Goal: Task Accomplishment & Management: Complete application form

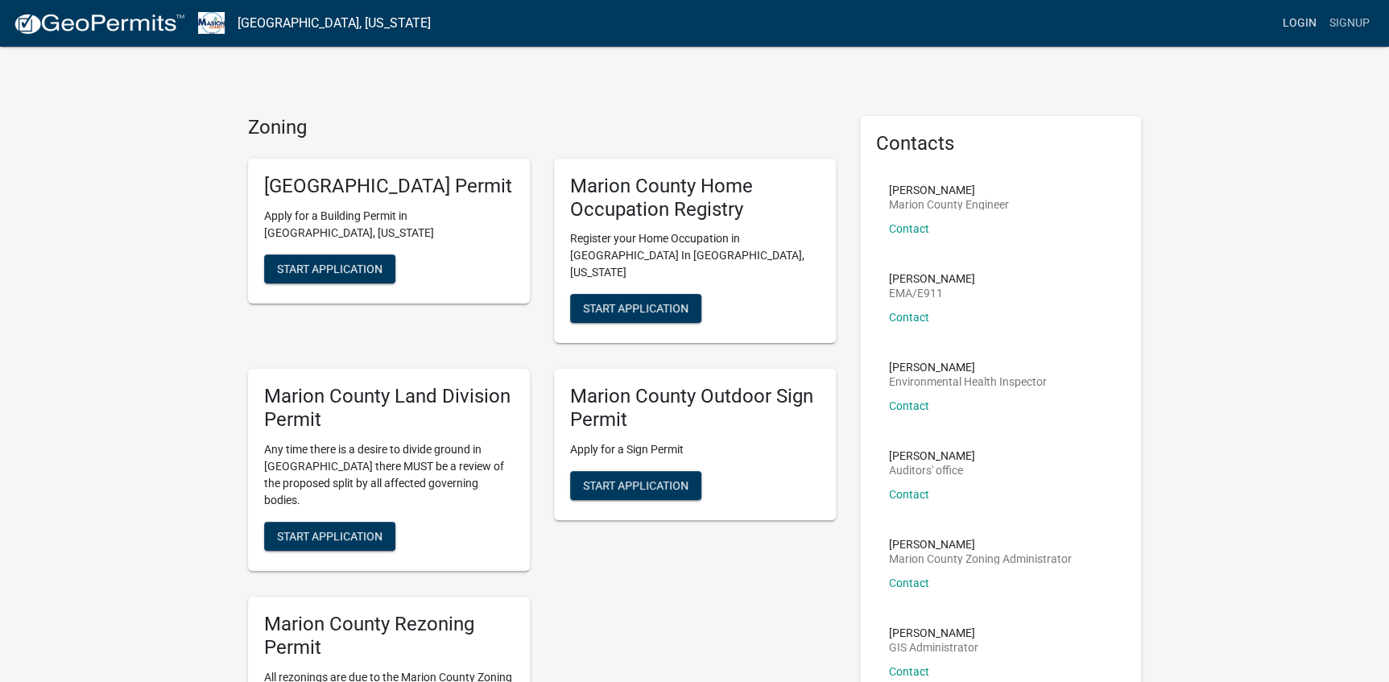
click at [1300, 24] on link "Login" at bounding box center [1299, 23] width 47 height 31
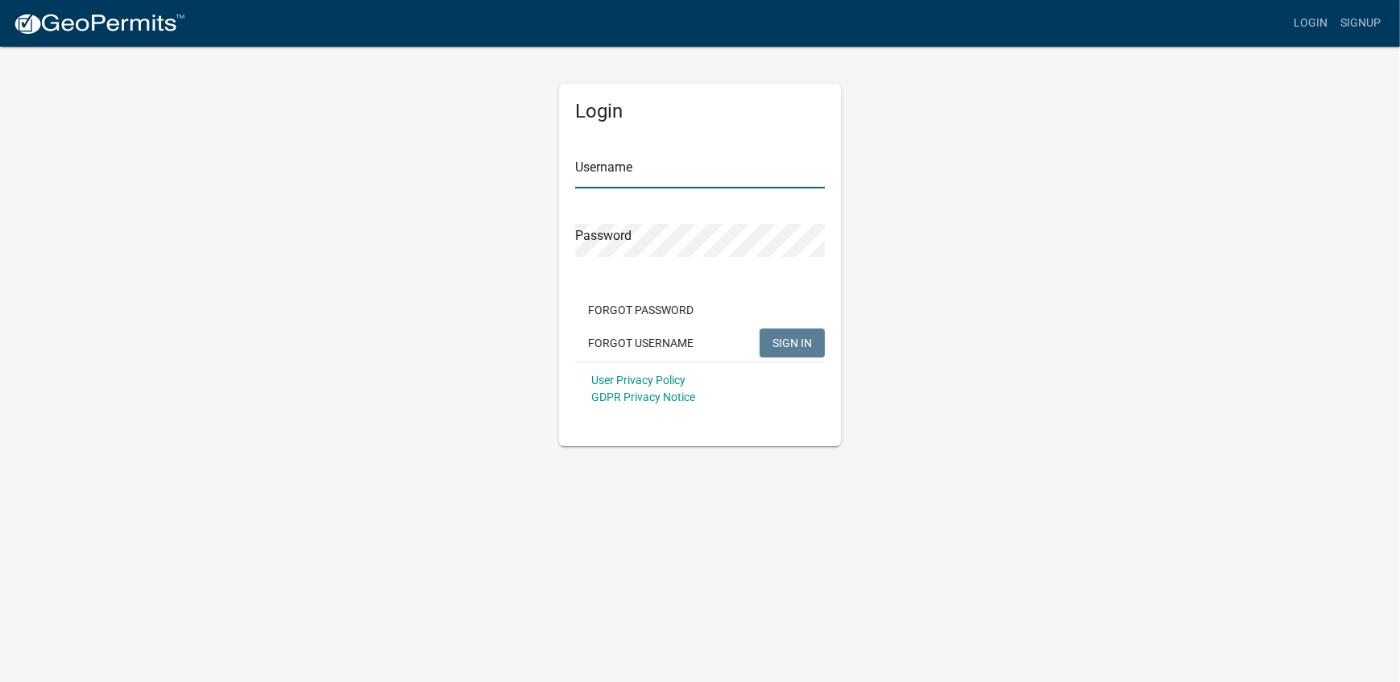
click at [588, 176] on input "Username" at bounding box center [700, 171] width 250 height 33
click at [759, 329] on button "SIGN IN" at bounding box center [791, 343] width 65 height 29
click at [604, 169] on input "DCG" at bounding box center [700, 171] width 250 height 33
type input "DGC"
click at [780, 345] on span "SIGN IN" at bounding box center [791, 342] width 39 height 13
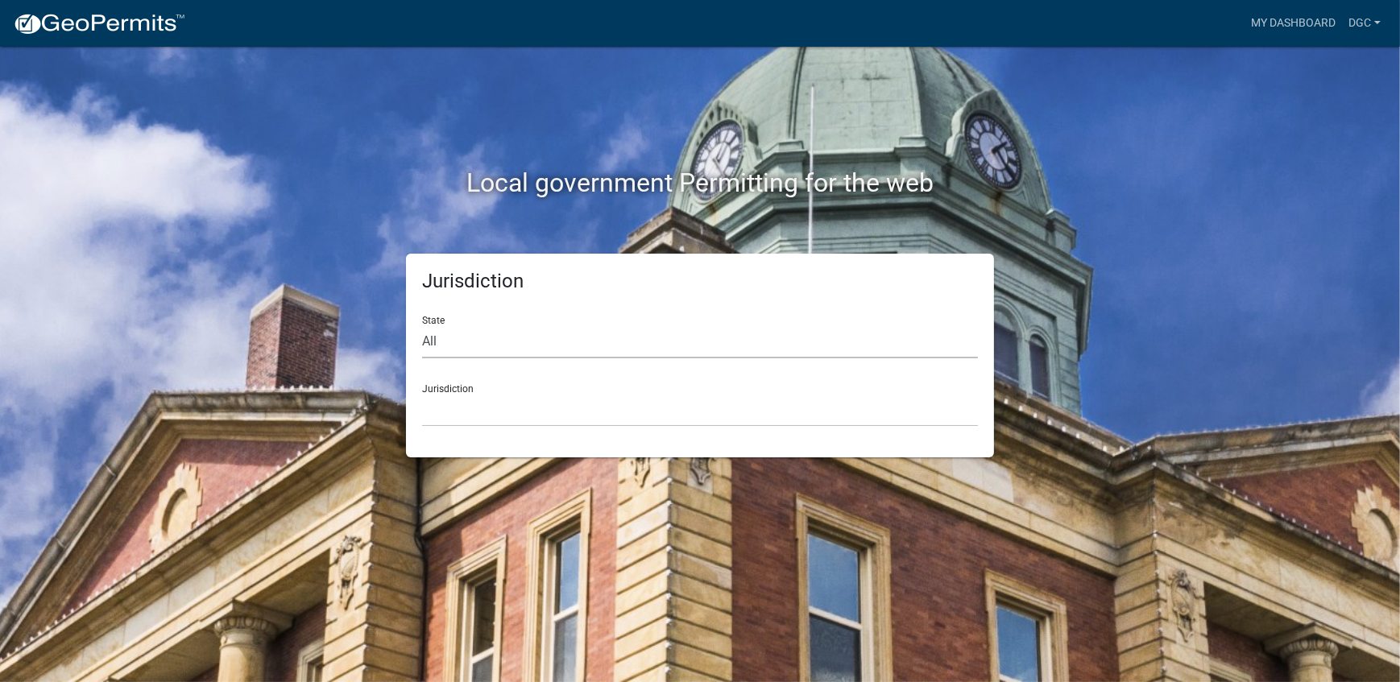
click at [430, 343] on select "All [US_STATE] [US_STATE] [US_STATE] [US_STATE] [US_STATE] [US_STATE] [US_STATE…" at bounding box center [700, 341] width 556 height 33
select select "[US_STATE]"
click at [422, 325] on select "All Colorado Georgia Indiana Iowa Kansas Minnesota Ohio South Carolina Wisconsin" at bounding box center [700, 341] width 556 height 33
click at [441, 416] on select "Boone County, Iowa Butler County, Iowa Cerro Gordo County, Iowa City of Harlan,…" at bounding box center [700, 410] width 556 height 33
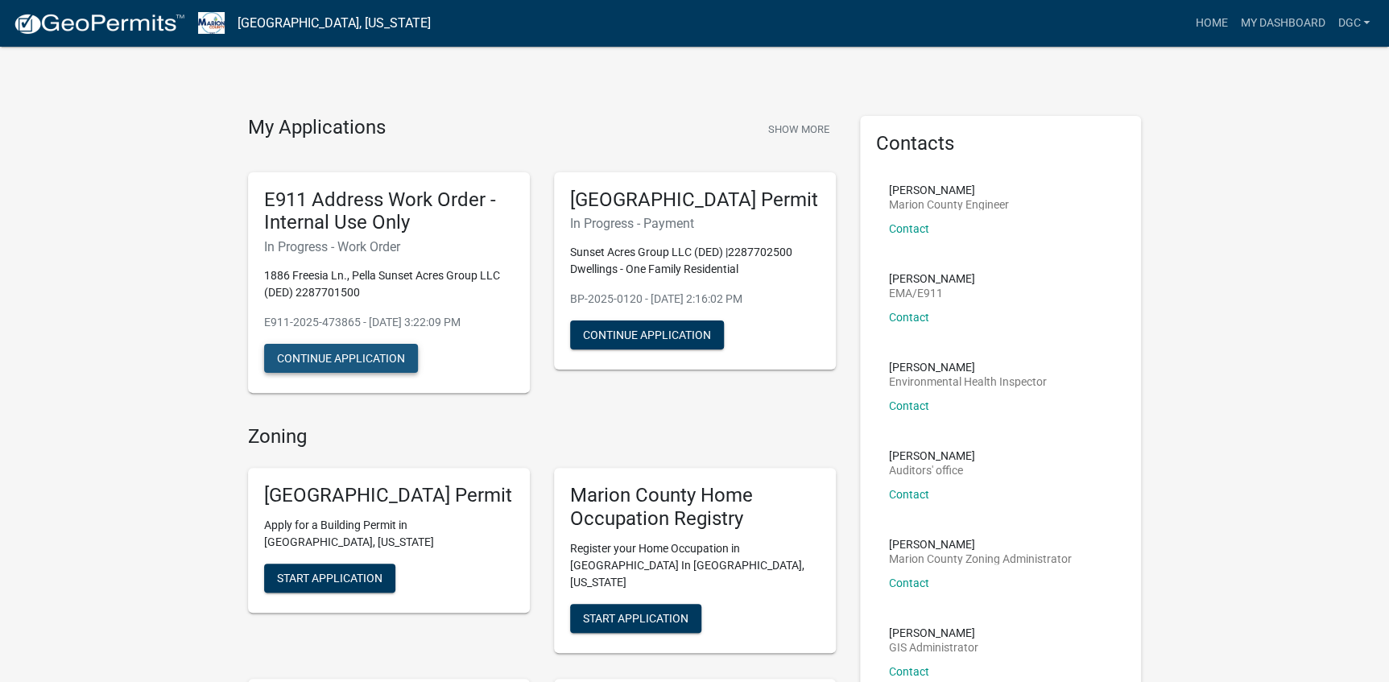
click at [315, 358] on button "Continue Application" at bounding box center [341, 358] width 154 height 29
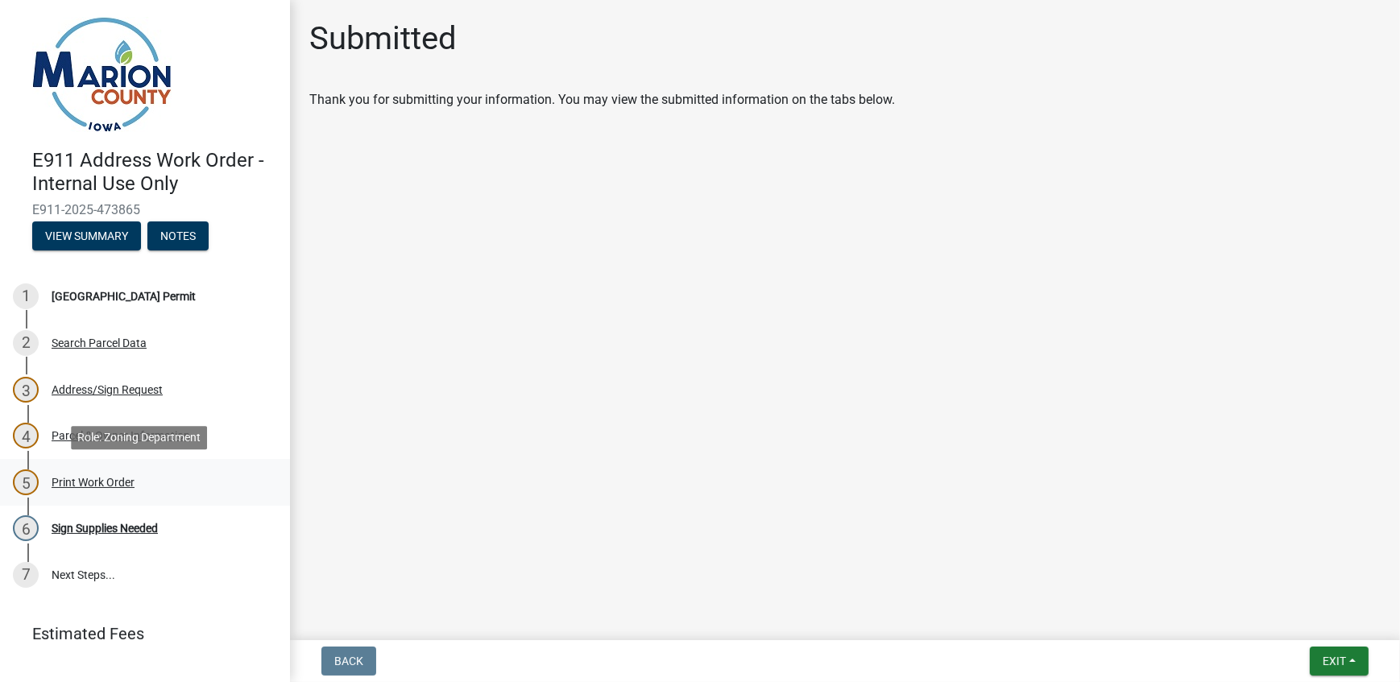
click at [86, 481] on div "Print Work Order" at bounding box center [93, 482] width 83 height 11
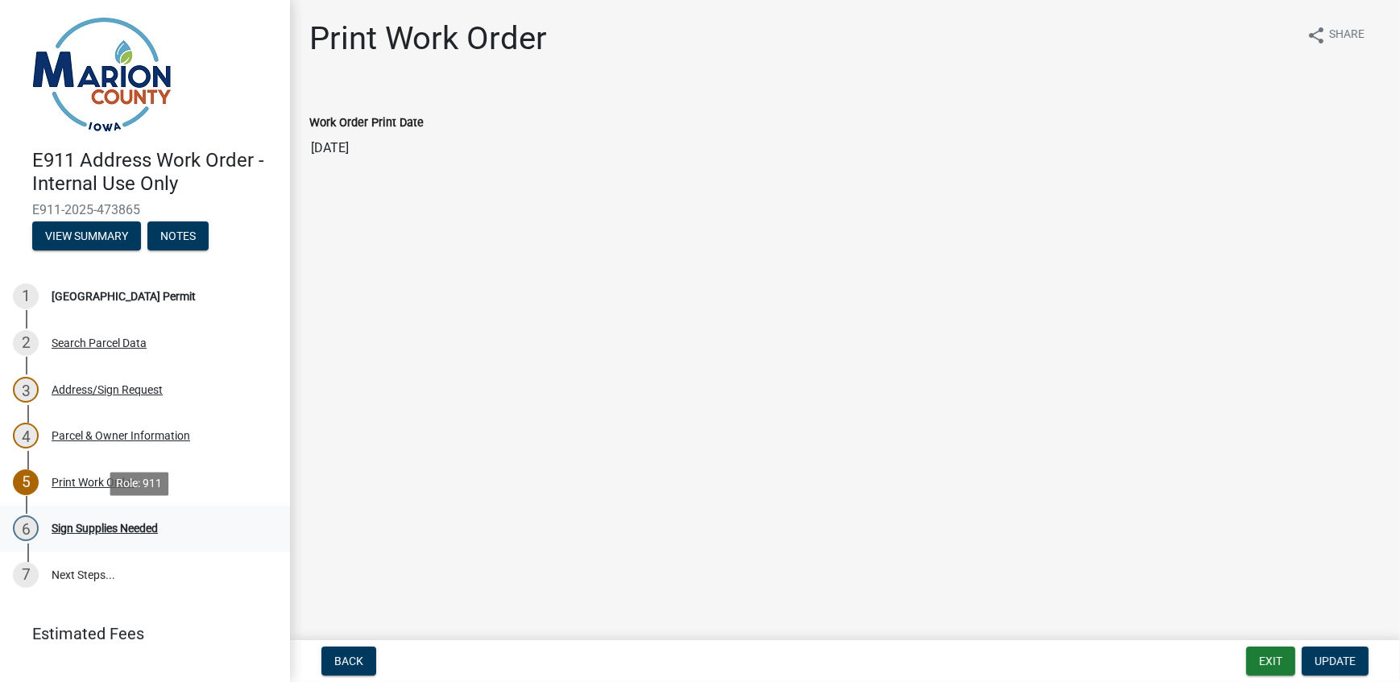
click at [73, 530] on div "Sign Supplies Needed" at bounding box center [105, 528] width 106 height 11
click at [129, 525] on div "Sign Supplies Needed" at bounding box center [105, 528] width 106 height 11
click at [77, 575] on link "7 Next Steps..." at bounding box center [145, 575] width 290 height 47
click at [97, 298] on div "[GEOGRAPHIC_DATA] Permit" at bounding box center [124, 296] width 144 height 11
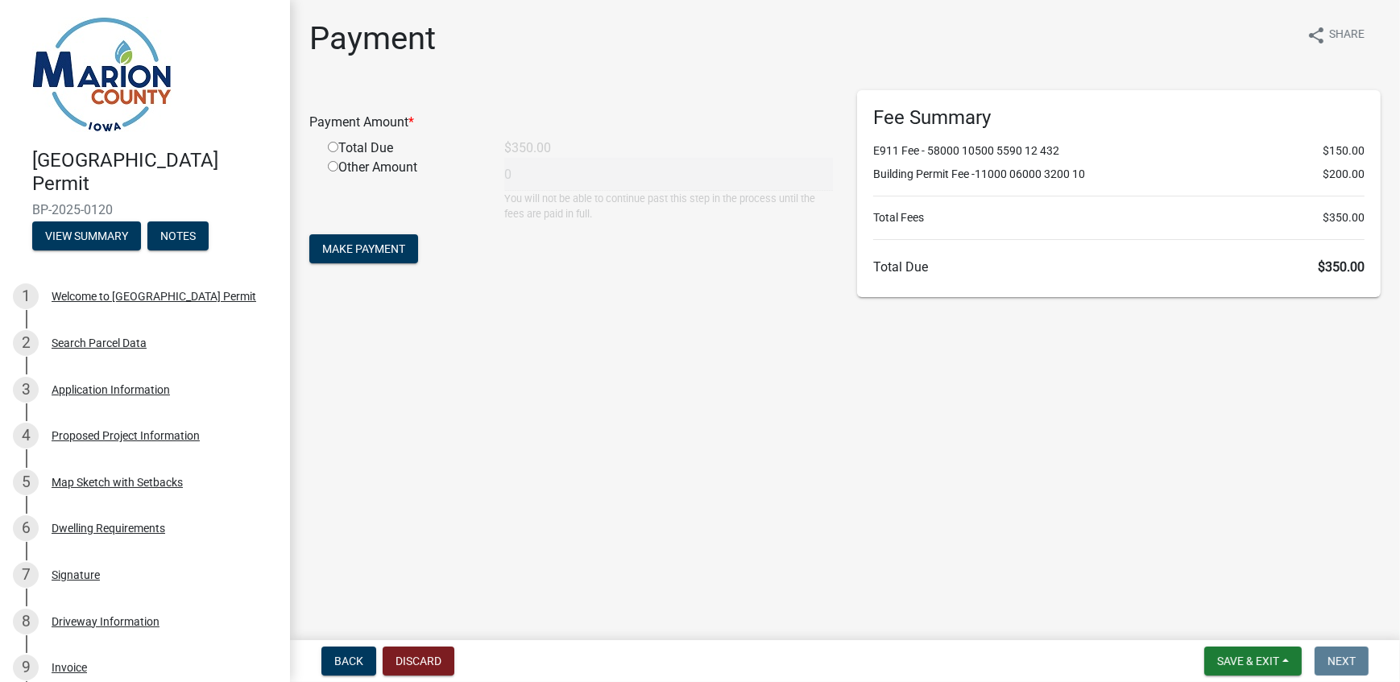
click at [935, 128] on h6 "Fee Summary" at bounding box center [1118, 117] width 491 height 23
click at [935, 139] on div "Fee Summary E911 Fee - 58000 10500 5590 12 432 $150.00 Building Permit Fee -110…" at bounding box center [1118, 193] width 523 height 207
click at [925, 188] on div "Fee Summary E911 Fee - 58000 10500 5590 12 432 $150.00 Building Permit Fee -110…" at bounding box center [1118, 193] width 523 height 207
click at [915, 259] on h6 "Total Due $350.00" at bounding box center [1118, 266] width 491 height 15
click at [330, 145] on input "radio" at bounding box center [333, 147] width 10 height 10
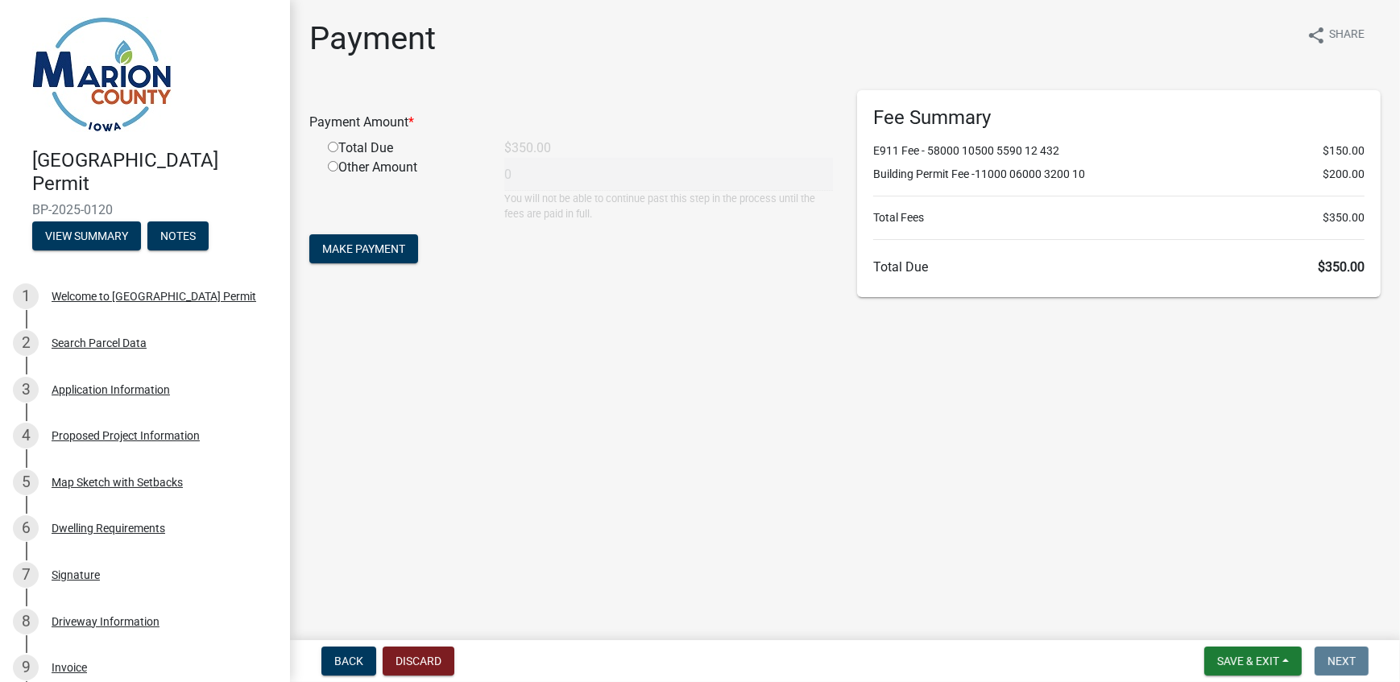
radio input "true"
type input "350"
click at [365, 250] on span "Make Payment" at bounding box center [363, 248] width 83 height 13
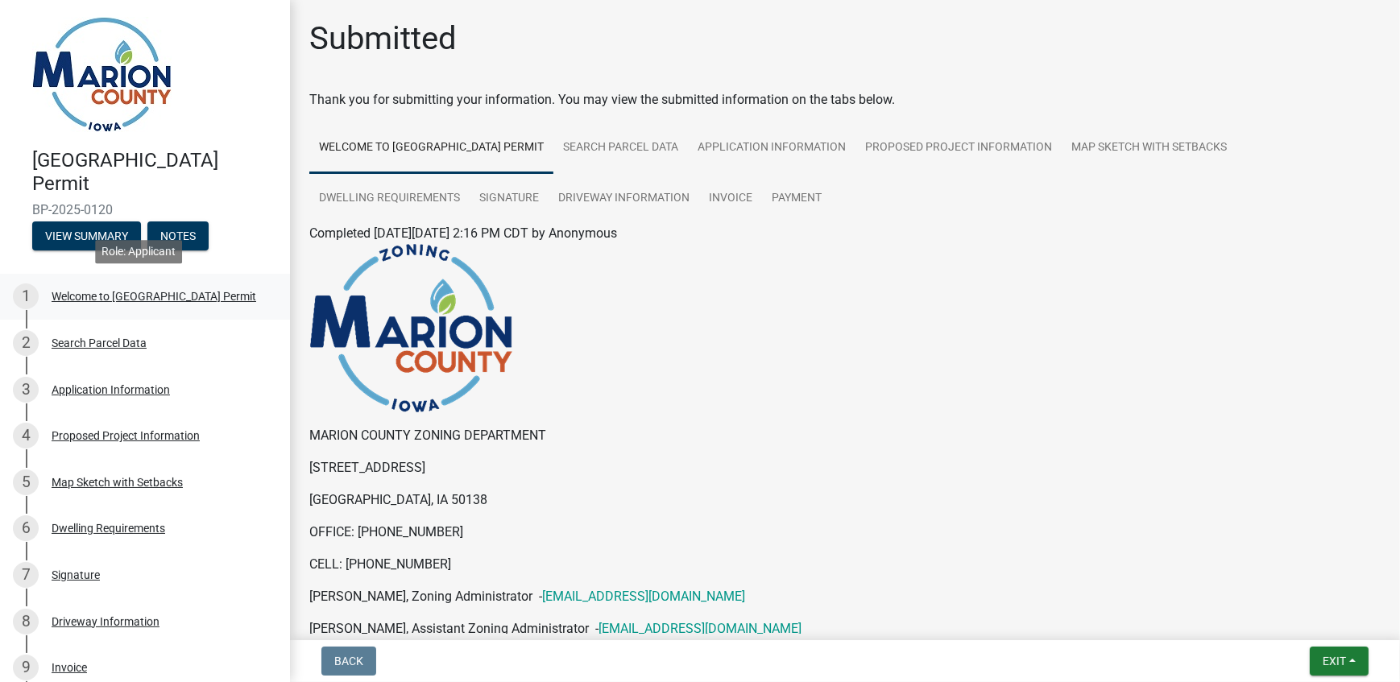
click at [94, 291] on div "Welcome to [GEOGRAPHIC_DATA] Permit" at bounding box center [154, 296] width 205 height 11
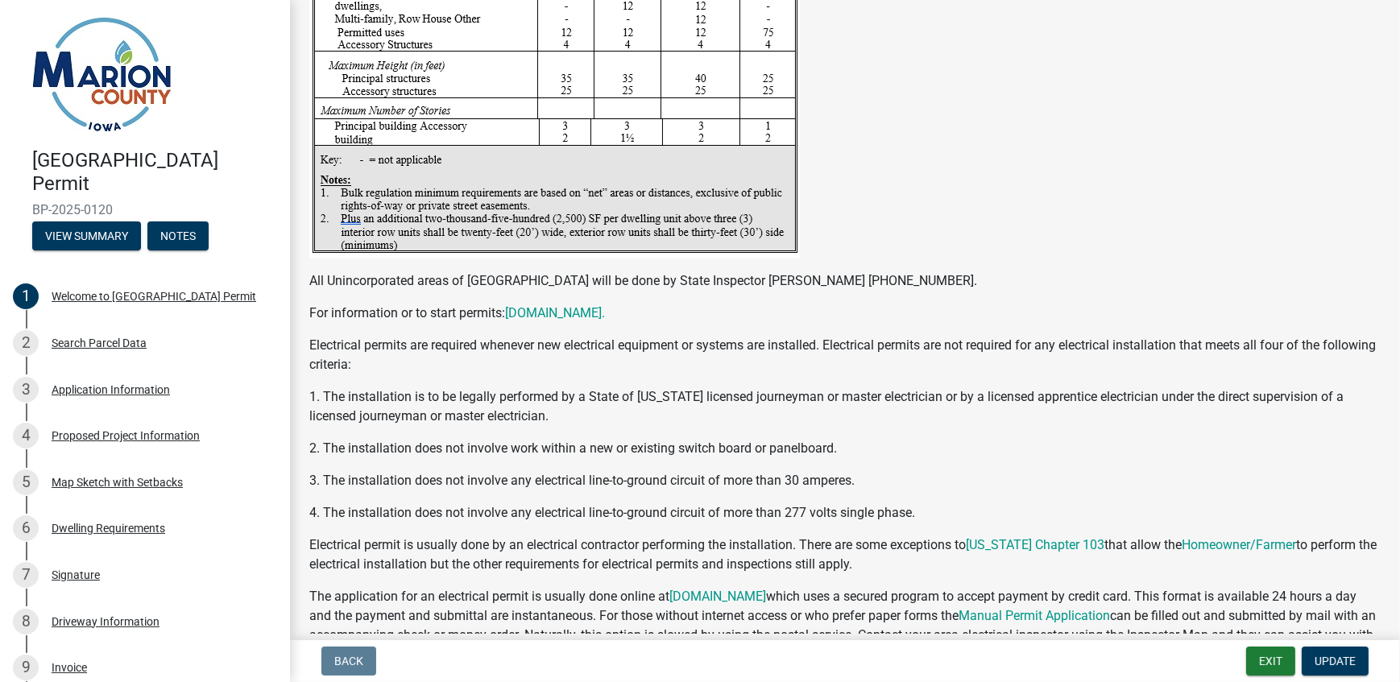
scroll to position [2894, 0]
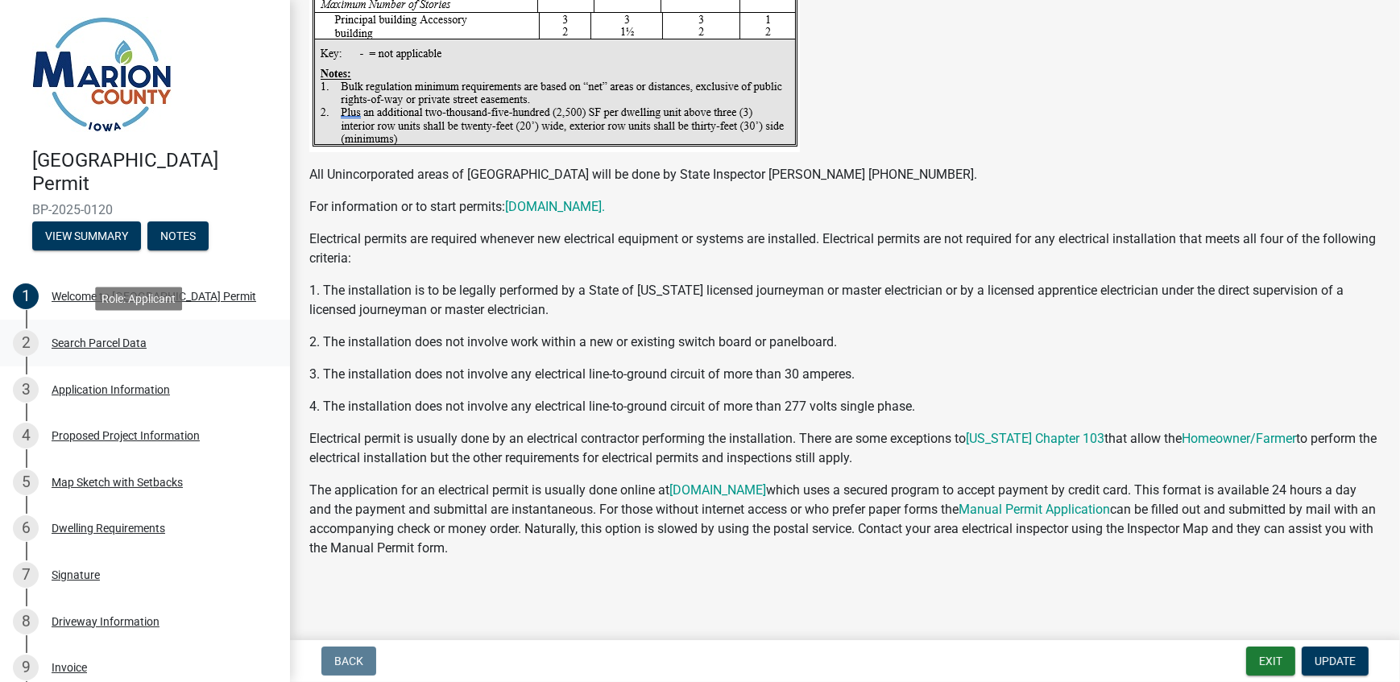
click at [90, 341] on div "Search Parcel Data" at bounding box center [99, 342] width 95 height 11
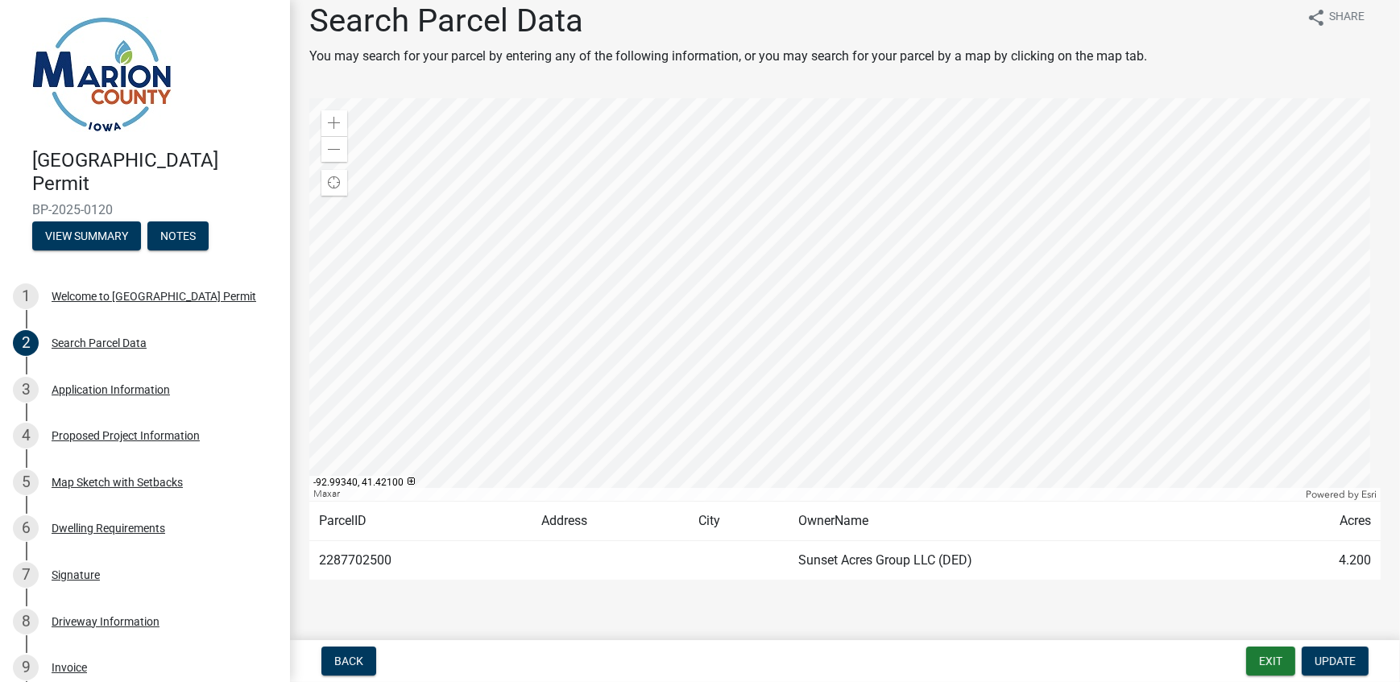
scroll to position [26, 0]
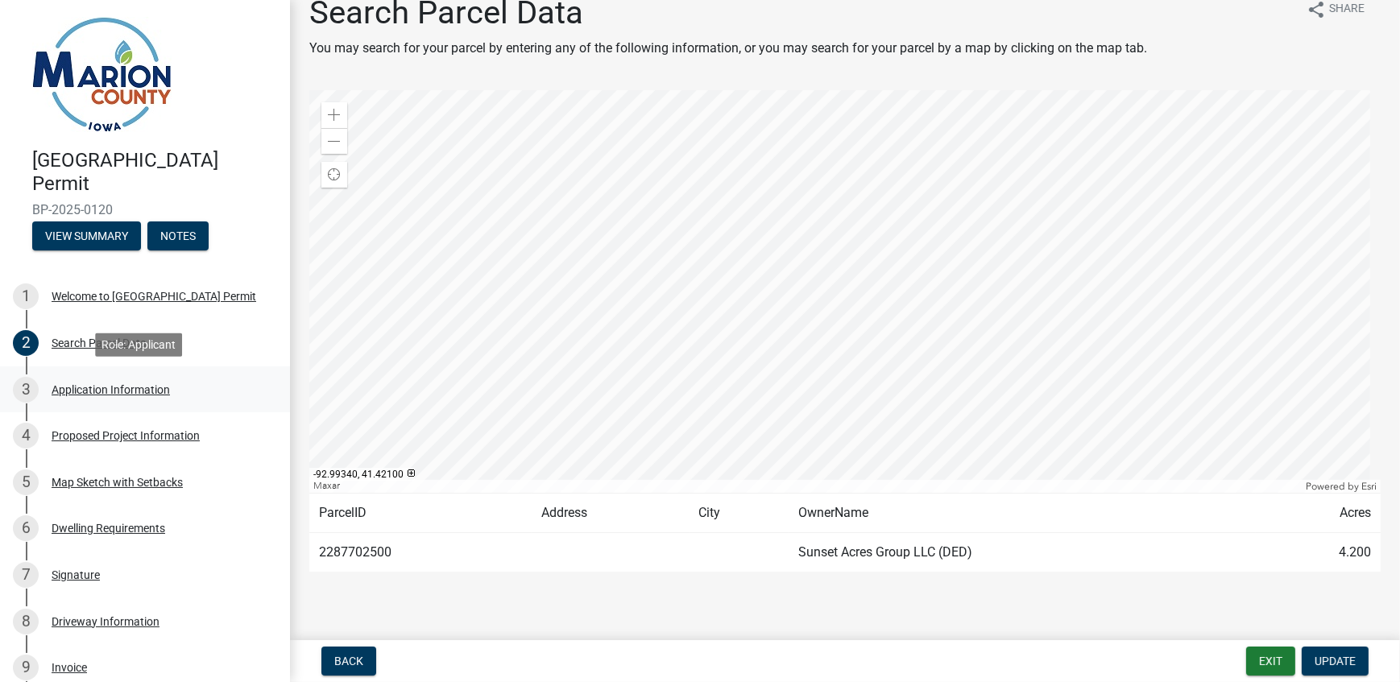
click at [93, 400] on div "3 Application Information" at bounding box center [138, 390] width 251 height 26
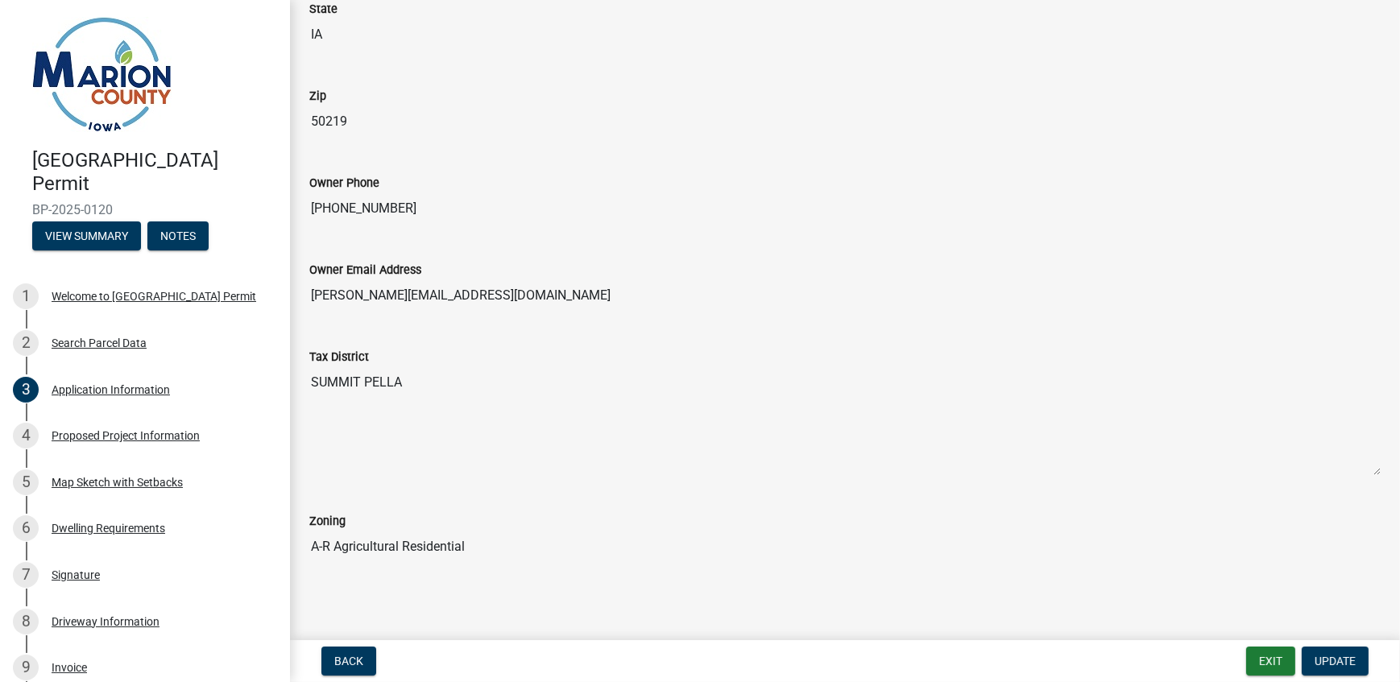
scroll to position [1134, 0]
click at [103, 441] on div "Proposed Project Information" at bounding box center [126, 435] width 148 height 11
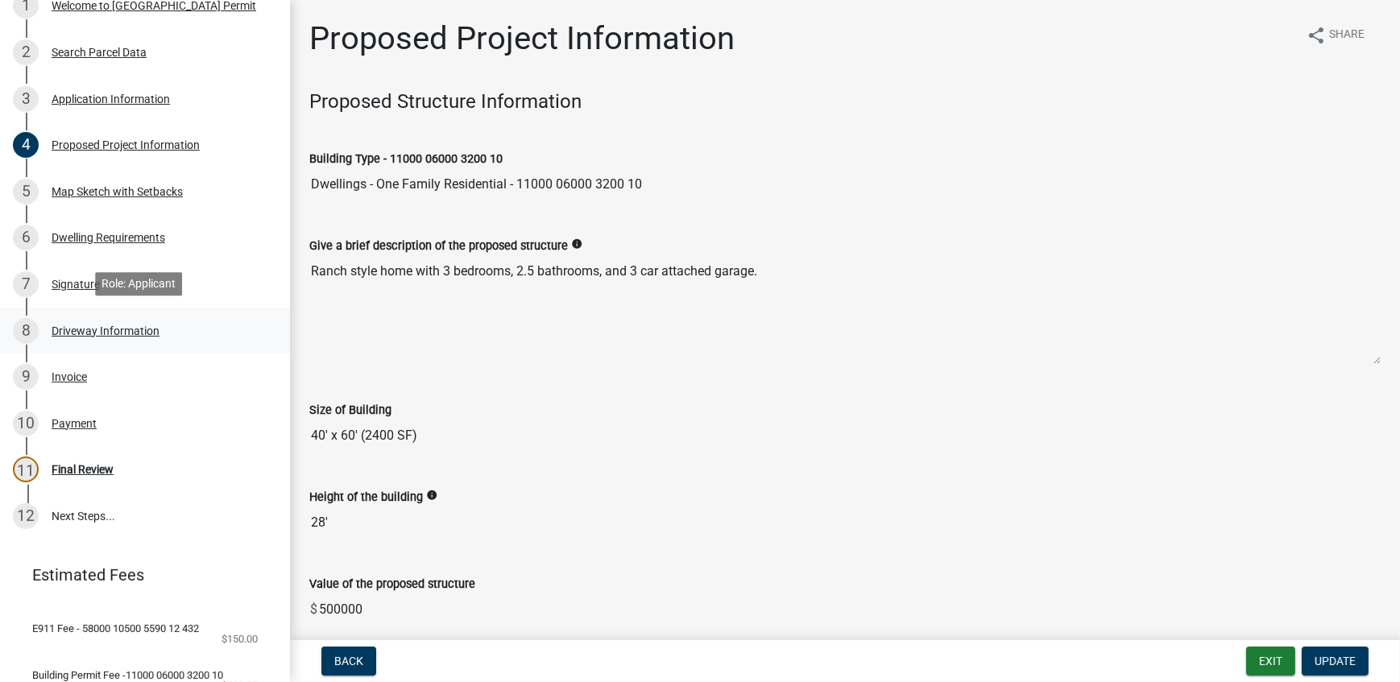
scroll to position [292, 0]
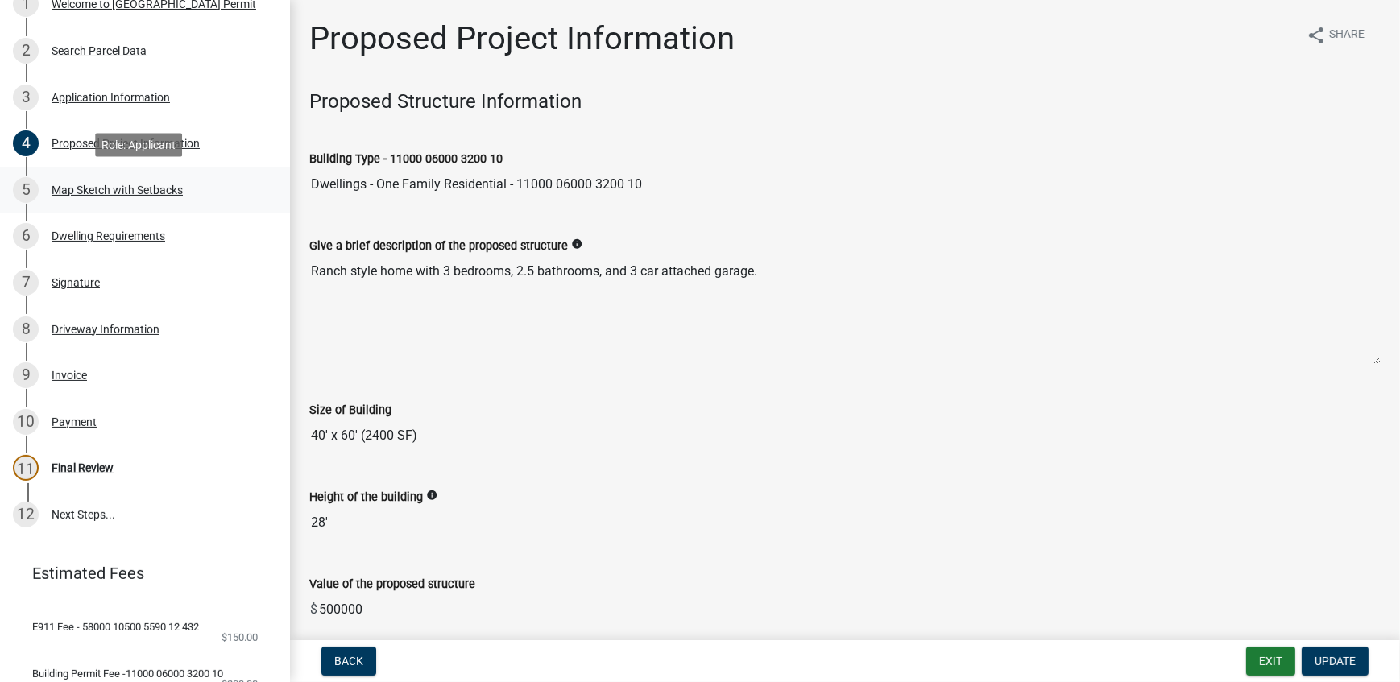
click at [72, 193] on div "Map Sketch with Setbacks" at bounding box center [117, 189] width 131 height 11
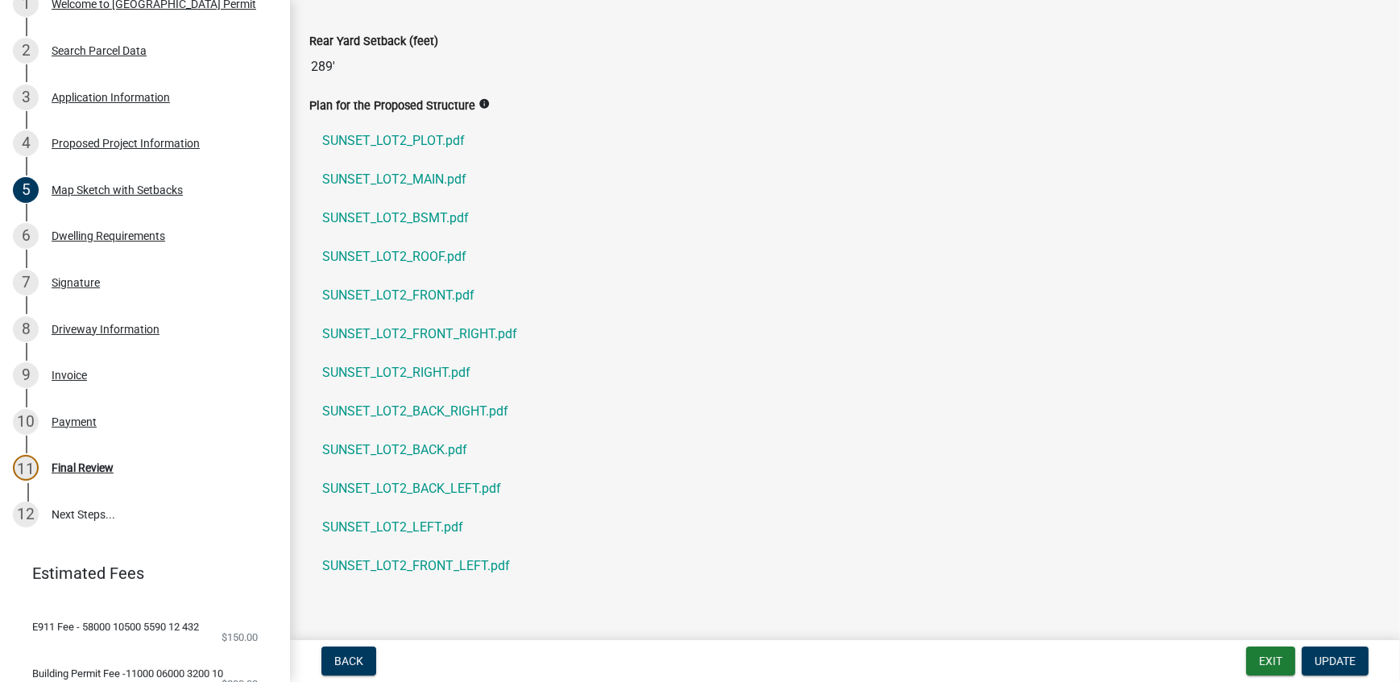
scroll to position [1140, 0]
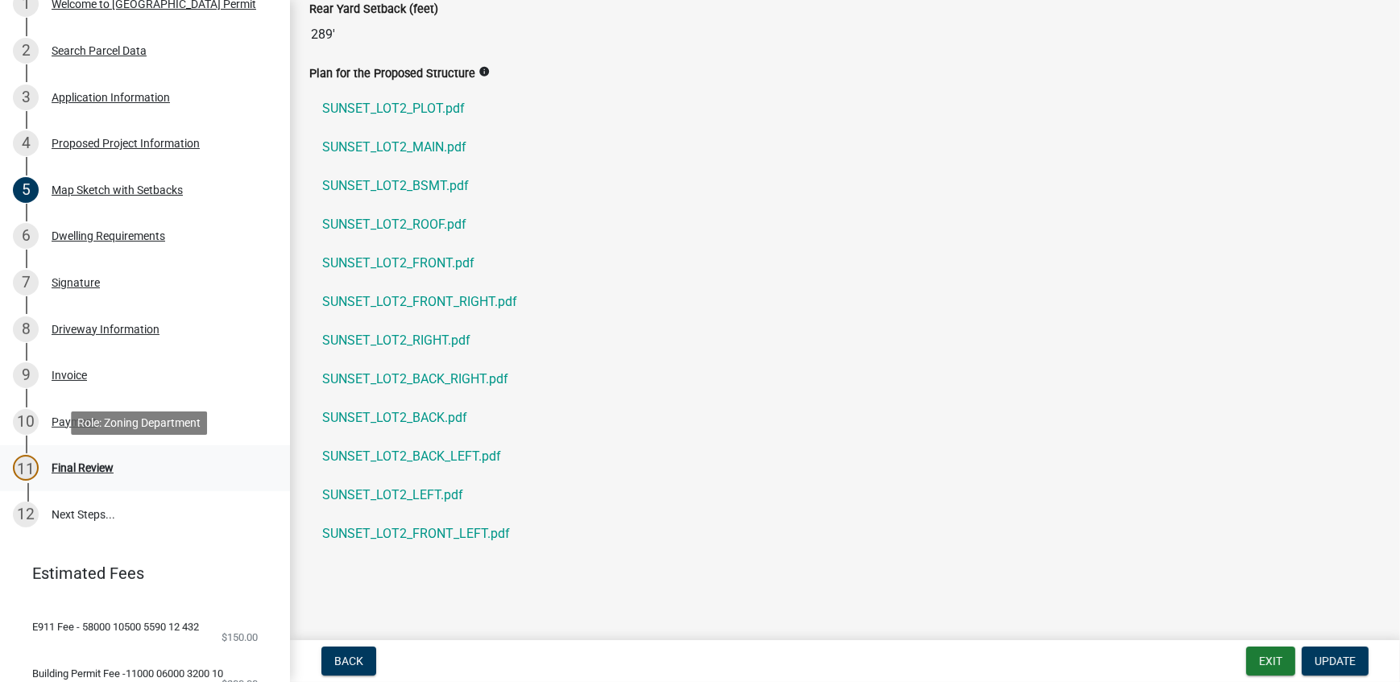
click at [79, 465] on div "Final Review" at bounding box center [83, 467] width 62 height 11
click at [77, 418] on div "Payment" at bounding box center [74, 421] width 45 height 11
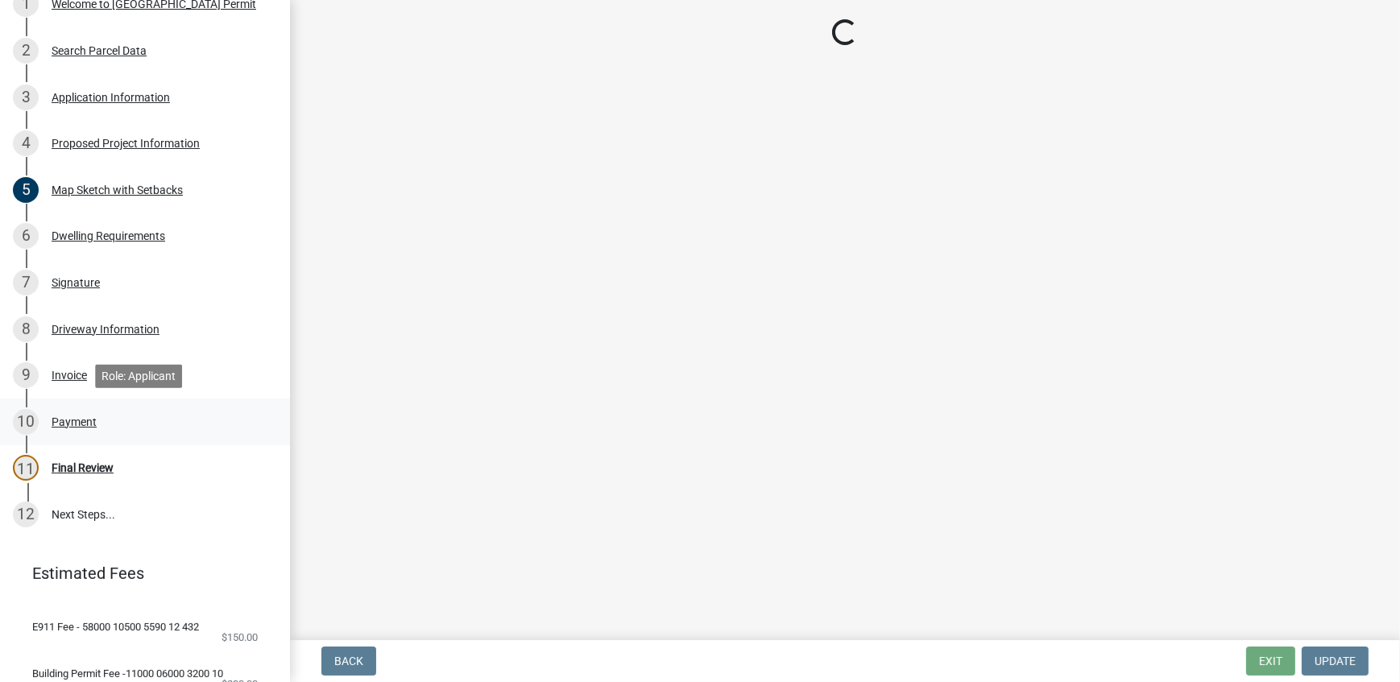
scroll to position [0, 0]
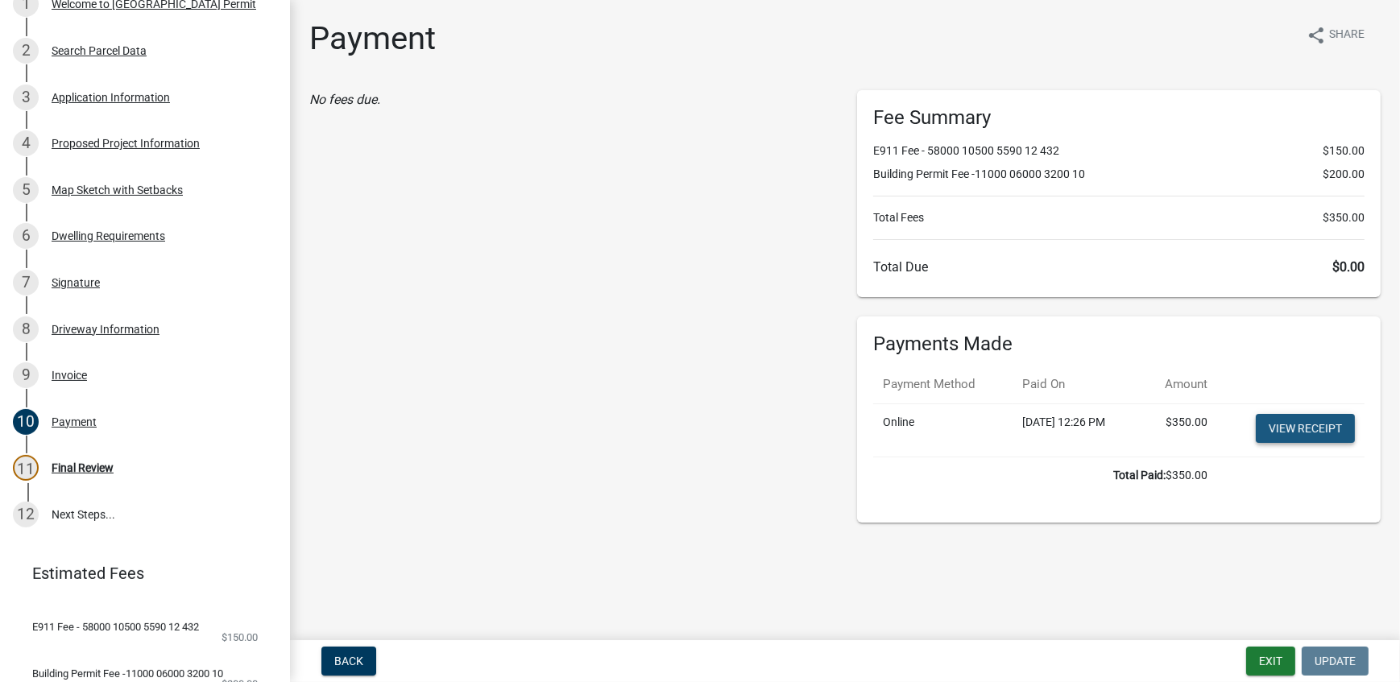
click at [1269, 428] on link "View receipt" at bounding box center [1305, 428] width 99 height 29
click at [56, 375] on div "Invoice" at bounding box center [69, 375] width 35 height 11
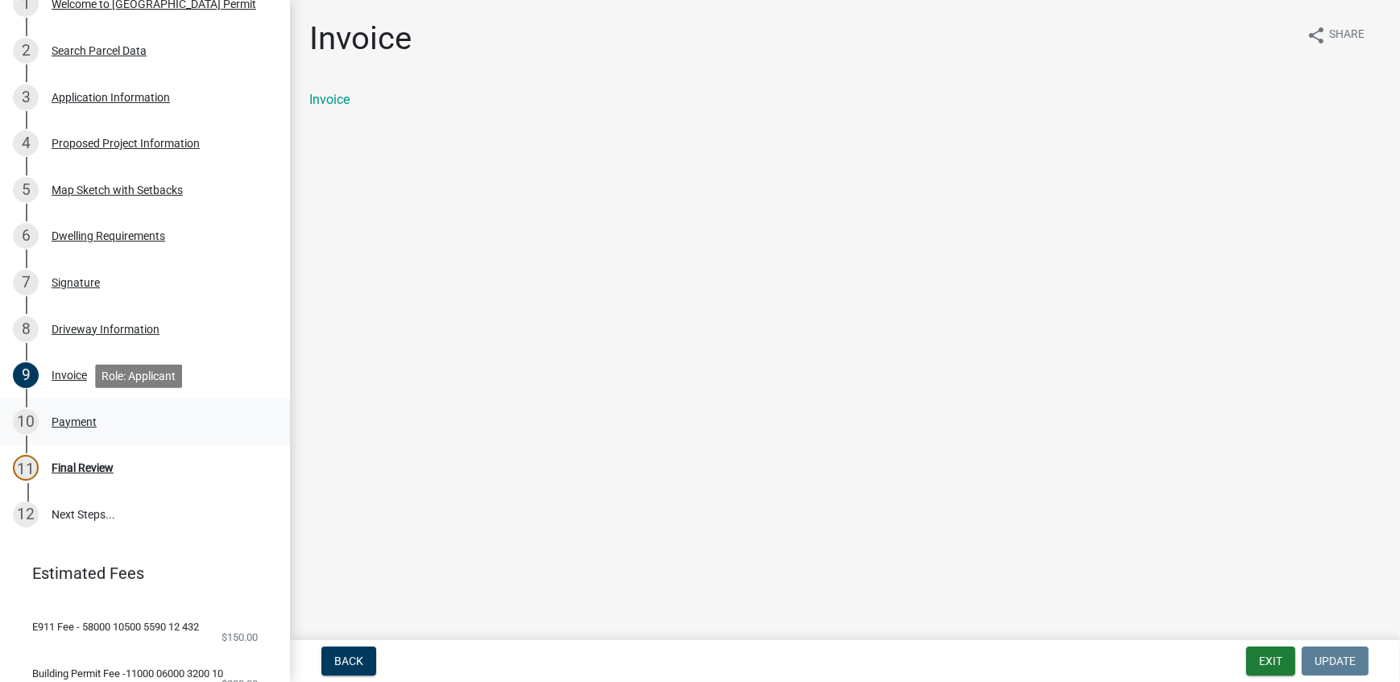
click at [73, 421] on div "Payment" at bounding box center [74, 421] width 45 height 11
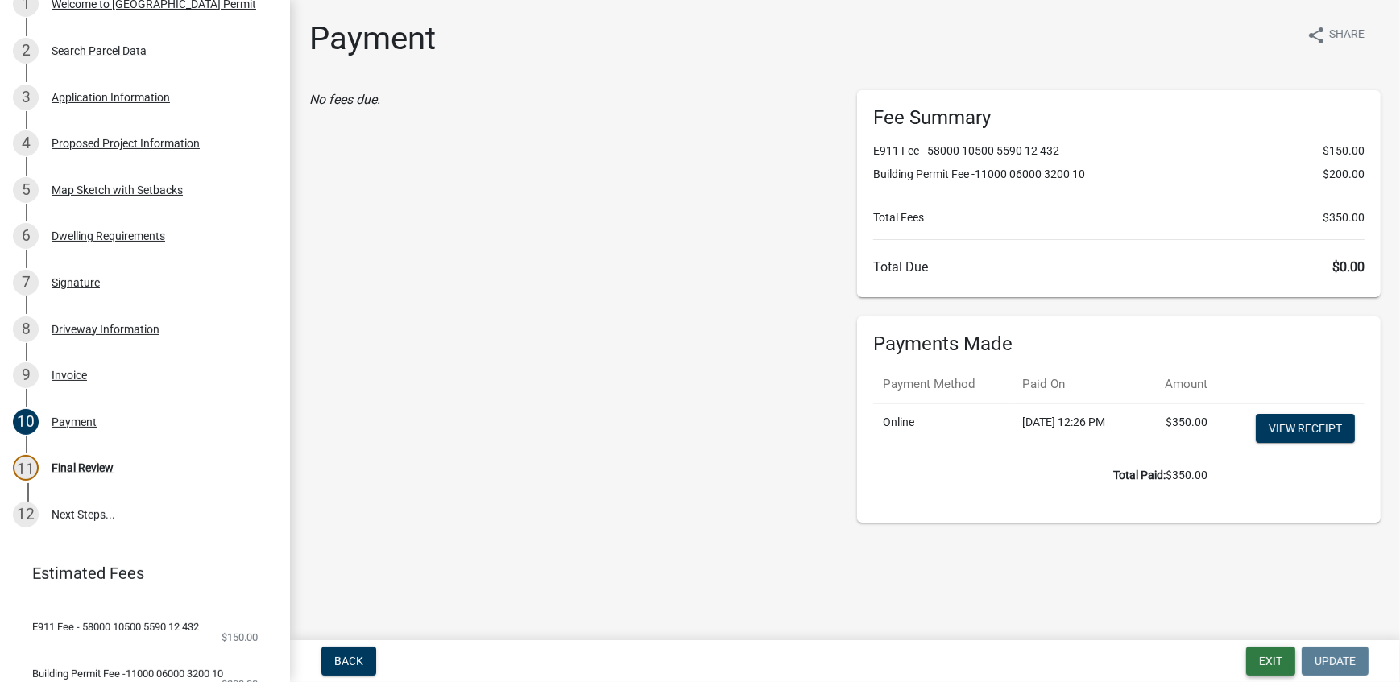
click at [1263, 664] on button "Exit" at bounding box center [1270, 661] width 49 height 29
